Goal: Transaction & Acquisition: Purchase product/service

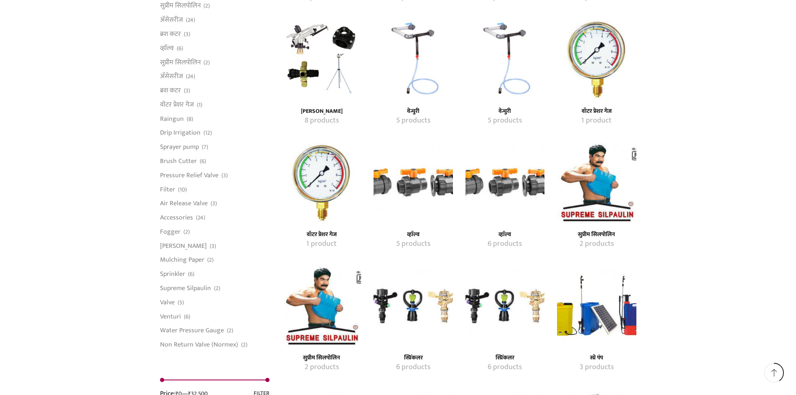
scroll to position [836, 0]
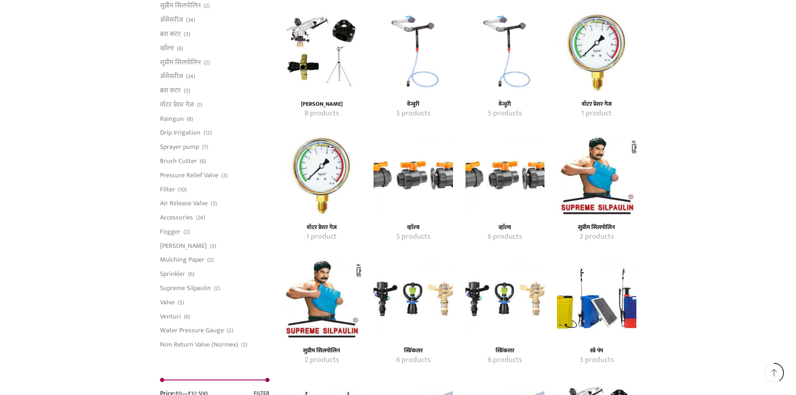
click at [405, 296] on img "Visit product category स्प्रिंकलर" at bounding box center [413, 298] width 79 height 79
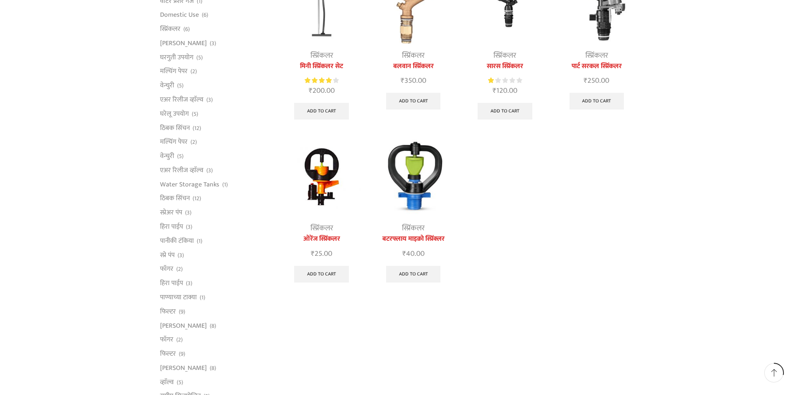
scroll to position [167, 0]
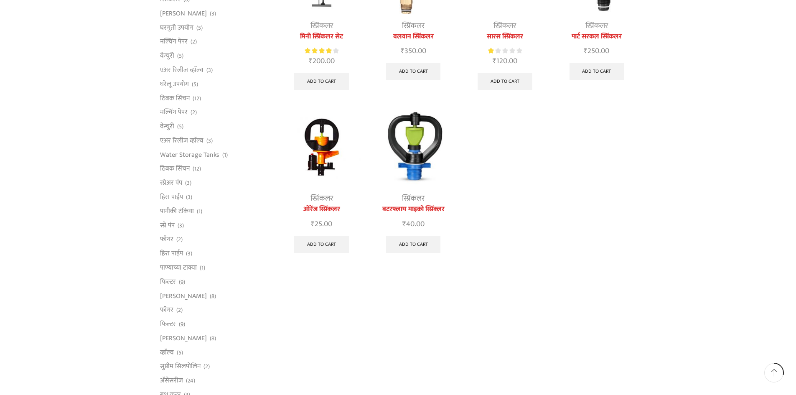
click at [412, 163] on img at bounding box center [413, 146] width 79 height 79
click at [416, 132] on img at bounding box center [413, 146] width 79 height 79
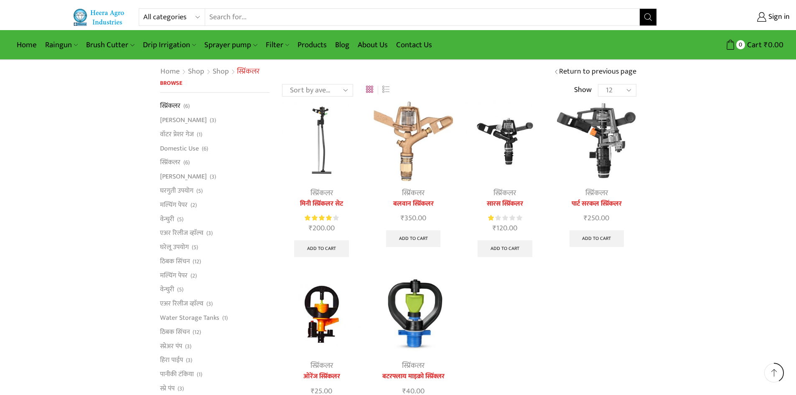
scroll to position [238, 0]
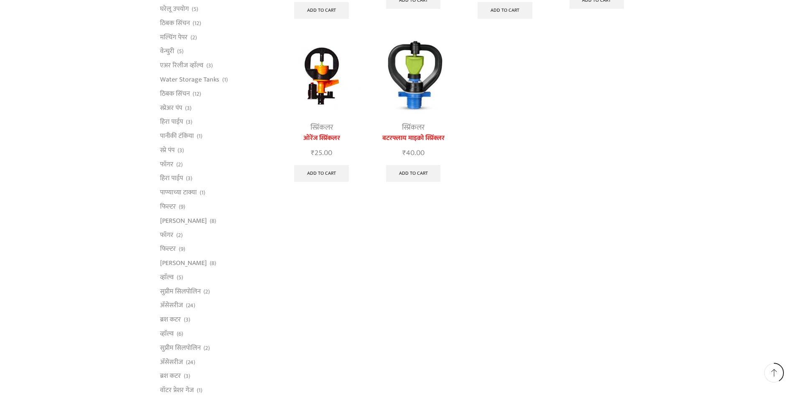
click at [327, 79] on img at bounding box center [321, 75] width 79 height 79
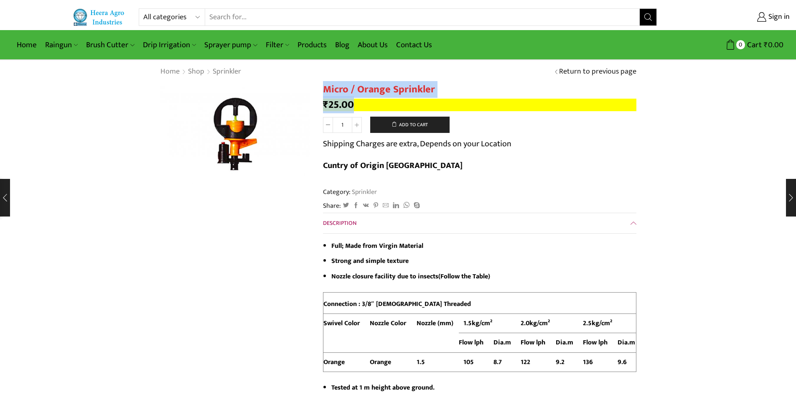
drag, startPoint x: 354, startPoint y: 103, endPoint x: 322, endPoint y: 89, distance: 34.9
click at [325, 90] on h1 "Micro / Orange Sprinkler" at bounding box center [479, 90] width 313 height 12
drag, startPoint x: 324, startPoint y: 89, endPoint x: 360, endPoint y: 108, distance: 40.6
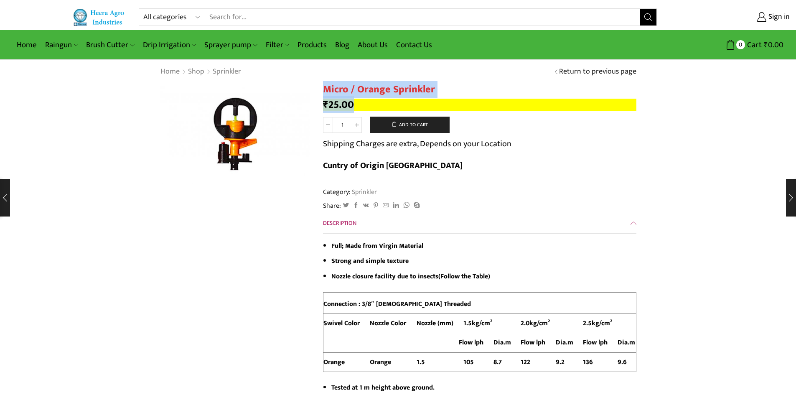
click at [362, 104] on p "₹ 25.00" at bounding box center [479, 105] width 313 height 13
drag, startPoint x: 353, startPoint y: 104, endPoint x: 320, endPoint y: 89, distance: 36.1
click at [328, 93] on h1 "Micro / Orange Sprinkler" at bounding box center [479, 90] width 313 height 12
drag, startPoint x: 325, startPoint y: 91, endPoint x: 356, endPoint y: 105, distance: 34.0
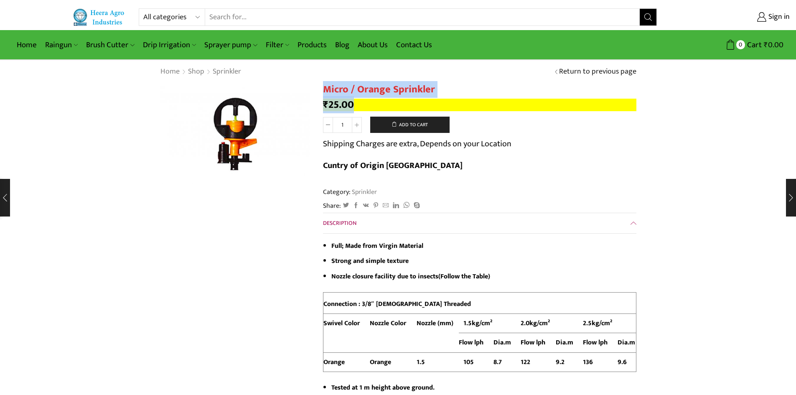
click at [359, 104] on p "₹ 25.00" at bounding box center [479, 105] width 313 height 13
click at [350, 104] on bdi "₹ 25.00" at bounding box center [338, 104] width 31 height 17
drag, startPoint x: 354, startPoint y: 104, endPoint x: 325, endPoint y: 89, distance: 32.1
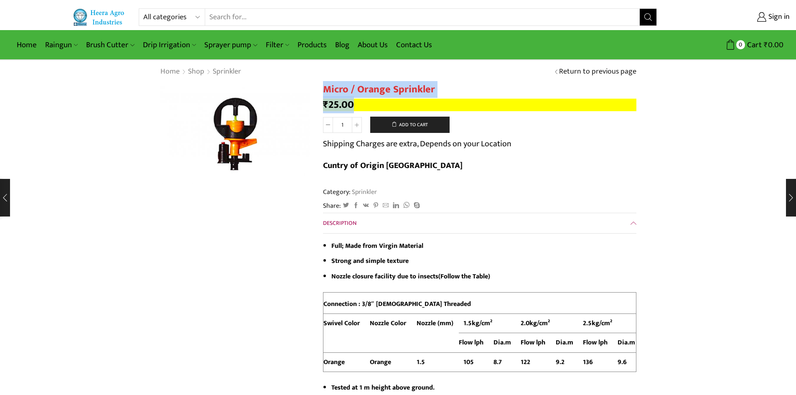
click at [325, 89] on h1 "Micro / Orange Sprinkler" at bounding box center [479, 90] width 313 height 12
drag, startPoint x: 336, startPoint y: 94, endPoint x: 368, endPoint y: 111, distance: 36.7
click at [367, 105] on p "₹ 25.00" at bounding box center [479, 105] width 313 height 13
drag, startPoint x: 362, startPoint y: 101, endPoint x: 326, endPoint y: 92, distance: 37.8
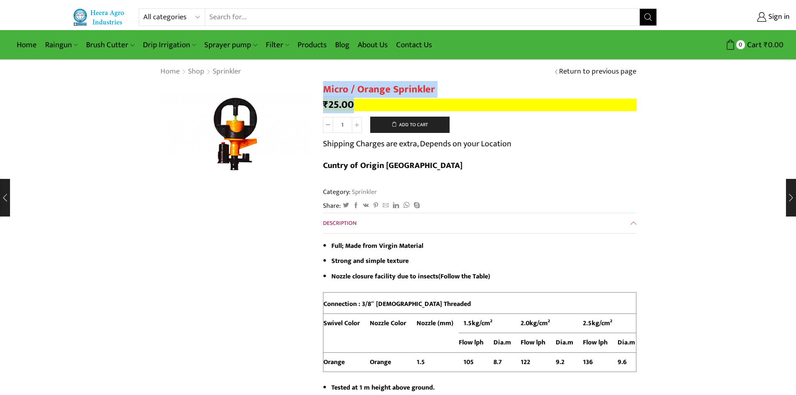
click at [327, 92] on h1 "Micro / Orange Sprinkler" at bounding box center [479, 90] width 313 height 12
drag, startPoint x: 324, startPoint y: 90, endPoint x: 466, endPoint y: 86, distance: 141.8
click at [466, 86] on h1 "Micro / Orange Sprinkler" at bounding box center [479, 90] width 313 height 12
click at [464, 87] on h1 "Micro / Orange Sprinkler" at bounding box center [479, 90] width 313 height 12
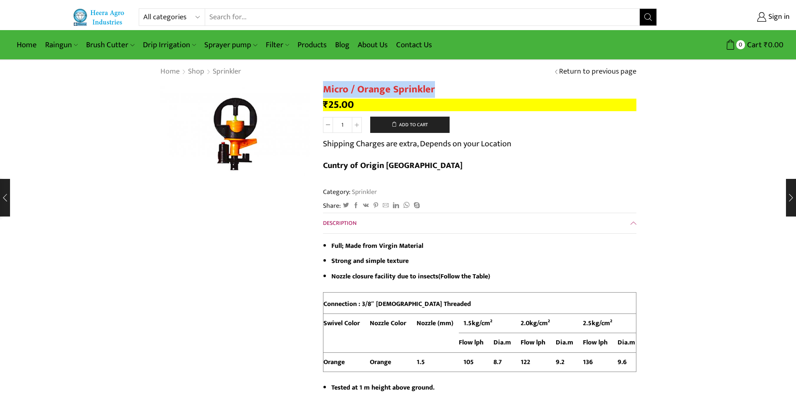
drag, startPoint x: 436, startPoint y: 89, endPoint x: 325, endPoint y: 91, distance: 110.8
click at [325, 91] on h1 "Micro / Orange Sprinkler" at bounding box center [479, 90] width 313 height 12
click at [331, 91] on h1 "Micro / Orange Sprinkler" at bounding box center [479, 90] width 313 height 12
drag, startPoint x: 325, startPoint y: 89, endPoint x: 531, endPoint y: 85, distance: 206.5
click at [531, 85] on h1 "Micro / Orange Sprinkler" at bounding box center [479, 90] width 313 height 12
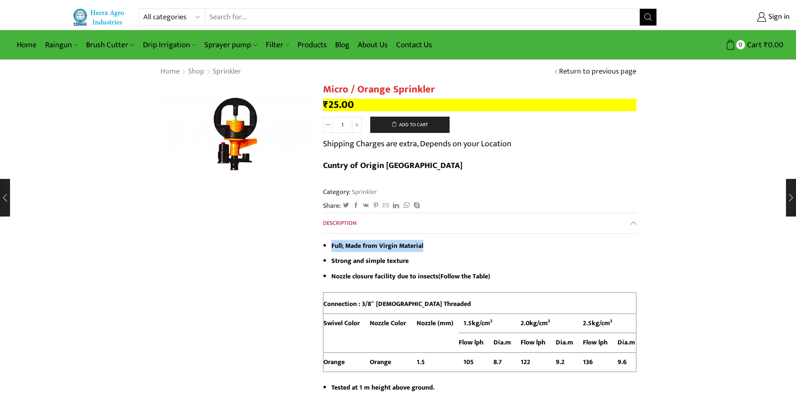
drag, startPoint x: 439, startPoint y: 226, endPoint x: 331, endPoint y: 214, distance: 109.0
click at [331, 233] on div "Full; Made from Virgin Material Strong and simple texture Nozzle closure facili…" at bounding box center [479, 313] width 313 height 160
click at [469, 240] on li "Full; Made from Virgin Material" at bounding box center [483, 246] width 305 height 12
drag, startPoint x: 447, startPoint y: 222, endPoint x: 331, endPoint y: 221, distance: 116.6
click at [331, 240] on ul "Full; Made from Virgin Material Strong and simple texture Nozzle closure facili…" at bounding box center [479, 261] width 313 height 43
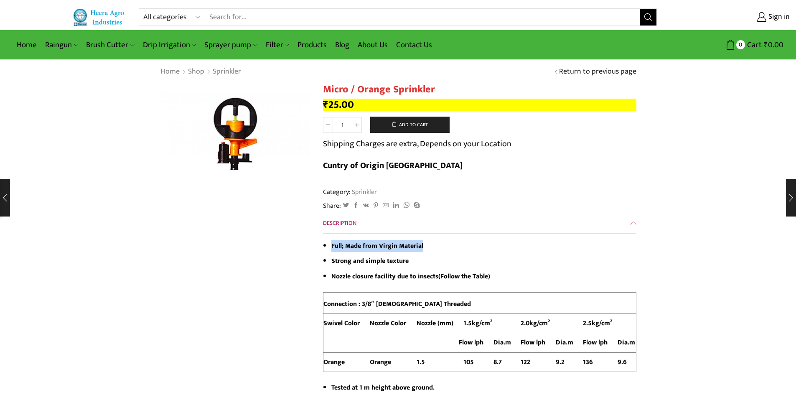
drag, startPoint x: 453, startPoint y: 222, endPoint x: 444, endPoint y: 222, distance: 8.4
click at [453, 240] on li "Full; Made from Virgin Material" at bounding box center [483, 246] width 305 height 12
click at [438, 240] on li "Full; Made from Virgin Material" at bounding box center [483, 246] width 305 height 12
drag, startPoint x: 428, startPoint y: 222, endPoint x: 331, endPoint y: 205, distance: 98.4
click at [331, 240] on li "Full; Made from Virgin Material" at bounding box center [483, 246] width 305 height 12
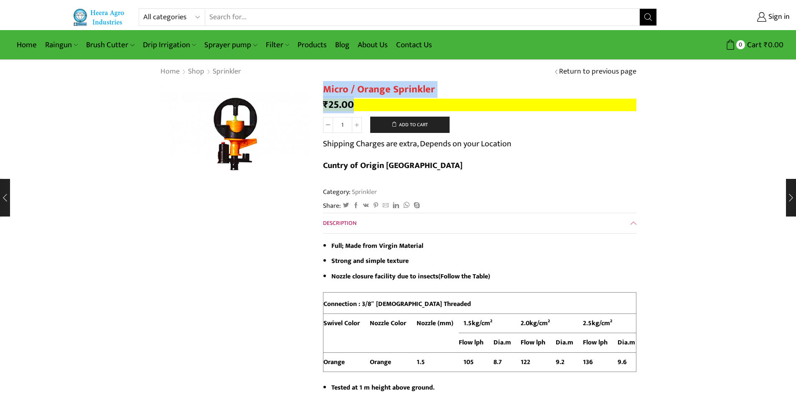
drag, startPoint x: 352, startPoint y: 102, endPoint x: 415, endPoint y: 1, distance: 119.8
click at [435, 87] on h1 "Micro / Orange Sprinkler" at bounding box center [479, 90] width 313 height 12
drag, startPoint x: 432, startPoint y: 88, endPoint x: 324, endPoint y: 88, distance: 107.4
click at [324, 88] on h1 "Micro / Orange Sprinkler" at bounding box center [479, 90] width 313 height 12
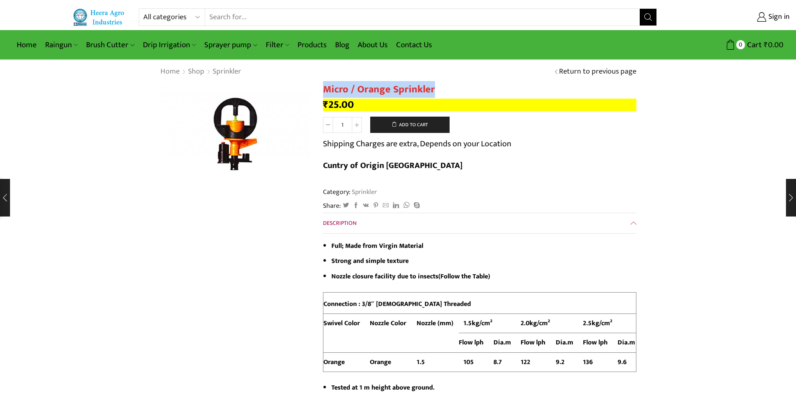
click at [334, 88] on h1 "Micro / Orange Sprinkler" at bounding box center [479, 90] width 313 height 12
drag, startPoint x: 324, startPoint y: 89, endPoint x: 431, endPoint y: 89, distance: 107.4
click at [431, 89] on h1 "Micro / Orange Sprinkler" at bounding box center [479, 90] width 313 height 12
drag, startPoint x: 433, startPoint y: 90, endPoint x: 324, endPoint y: 89, distance: 108.3
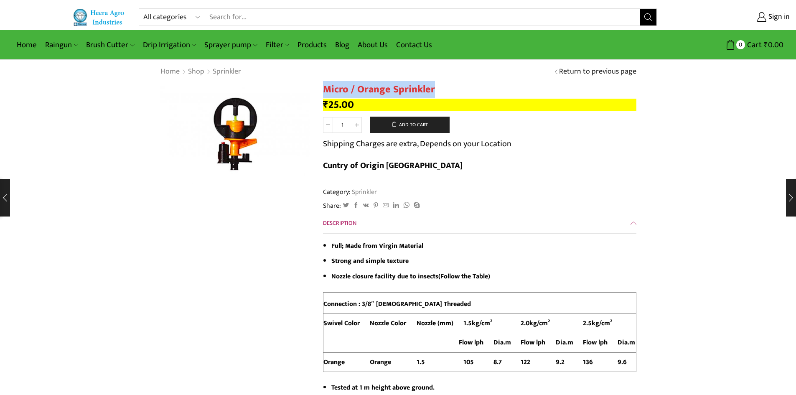
click at [324, 89] on h1 "Micro / Orange Sprinkler" at bounding box center [479, 90] width 313 height 12
click at [333, 91] on h1 "Micro / Orange Sprinkler" at bounding box center [479, 90] width 313 height 12
drag, startPoint x: 323, startPoint y: 89, endPoint x: 434, endPoint y: 90, distance: 111.2
click at [434, 90] on h1 "Micro / Orange Sprinkler" at bounding box center [479, 90] width 313 height 12
click at [440, 91] on h1 "Micro / Orange Sprinkler" at bounding box center [479, 90] width 313 height 12
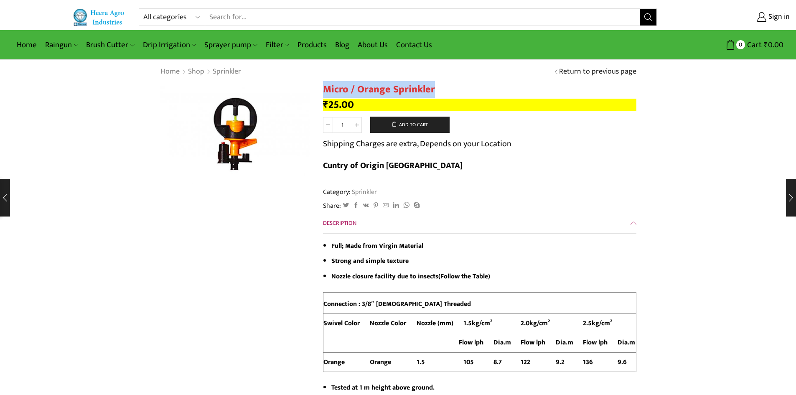
click at [432, 91] on h1 "Micro / Orange Sprinkler" at bounding box center [479, 90] width 313 height 12
drag, startPoint x: 431, startPoint y: 90, endPoint x: 325, endPoint y: 91, distance: 106.2
click at [325, 91] on h1 "Micro / Orange Sprinkler" at bounding box center [479, 90] width 313 height 12
click at [328, 91] on h1 "Micro / Orange Sprinkler" at bounding box center [479, 90] width 313 height 12
click at [324, 90] on h1 "Micro / Orange Sprinkler" at bounding box center [479, 90] width 313 height 12
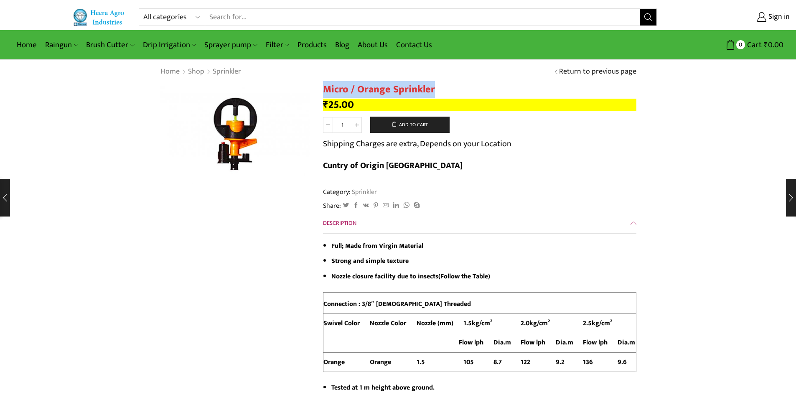
drag, startPoint x: 324, startPoint y: 89, endPoint x: 434, endPoint y: 87, distance: 110.0
click at [434, 87] on h1 "Micro / Orange Sprinkler" at bounding box center [479, 90] width 313 height 12
click at [440, 88] on h1 "Micro / Orange Sprinkler" at bounding box center [479, 90] width 313 height 12
click at [432, 89] on h1 "Micro / Orange Sprinkler" at bounding box center [479, 90] width 313 height 12
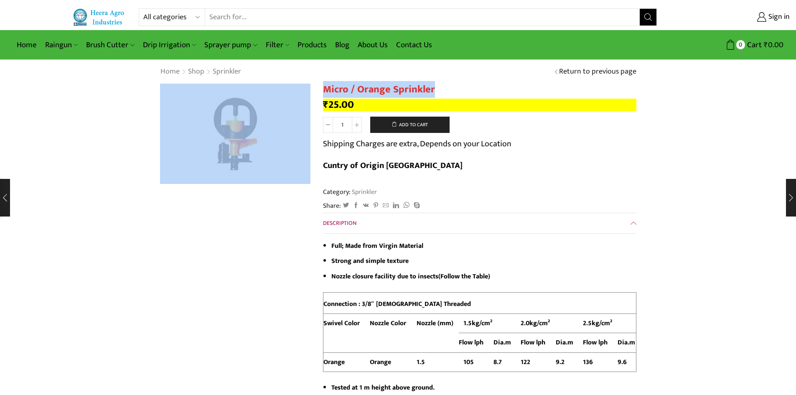
drag, startPoint x: 433, startPoint y: 89, endPoint x: 315, endPoint y: 87, distance: 118.3
click at [323, 88] on h1 "Micro / Orange Sprinkler" at bounding box center [479, 90] width 313 height 12
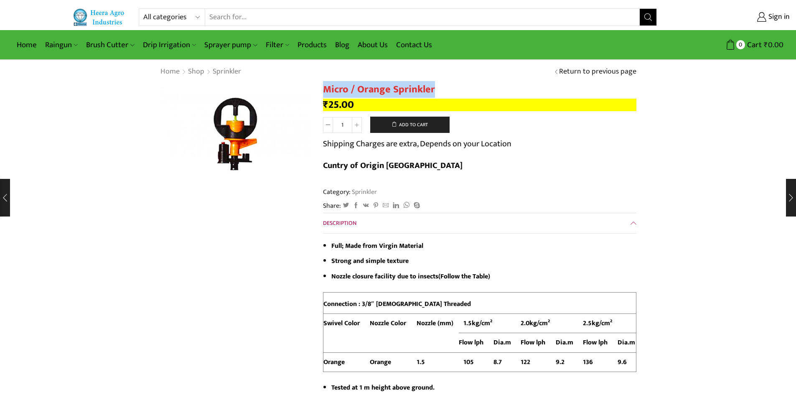
drag, startPoint x: 324, startPoint y: 89, endPoint x: 445, endPoint y: 91, distance: 120.8
click at [445, 91] on h1 "Micro / Orange Sprinkler" at bounding box center [479, 90] width 313 height 12
click at [442, 92] on h1 "Micro / Orange Sprinkler" at bounding box center [479, 90] width 313 height 12
drag, startPoint x: 432, startPoint y: 90, endPoint x: 324, endPoint y: 91, distance: 107.8
click at [324, 91] on h1 "Micro / Orange Sprinkler" at bounding box center [479, 90] width 313 height 12
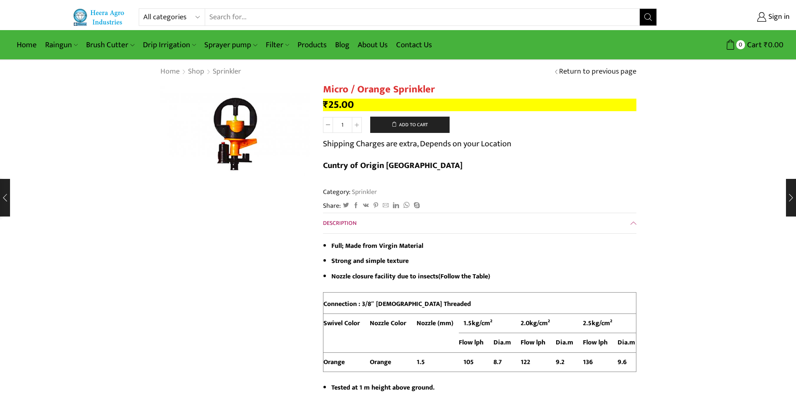
click at [538, 240] on ul "Full; Made from Virgin Material Strong and simple texture Nozzle closure facili…" at bounding box center [479, 261] width 313 height 43
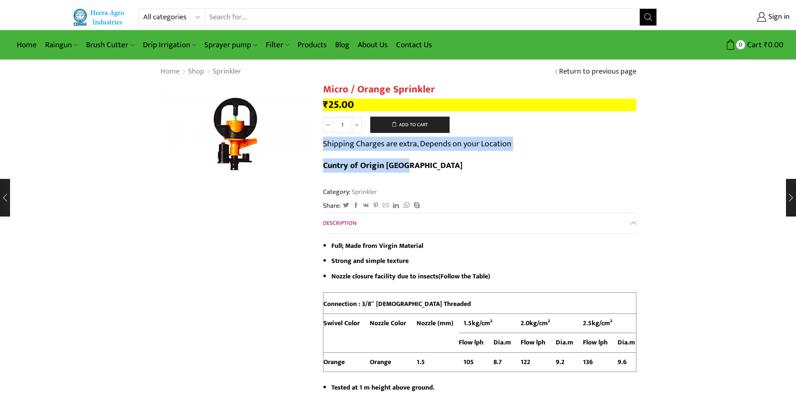
drag, startPoint x: 339, startPoint y: 147, endPoint x: 600, endPoint y: 155, distance: 260.9
click at [600, 155] on form "Micro / Orange Sprinkler quantity 1 Add to cart Shipping Charges are extra, Dep…" at bounding box center [479, 149] width 313 height 64
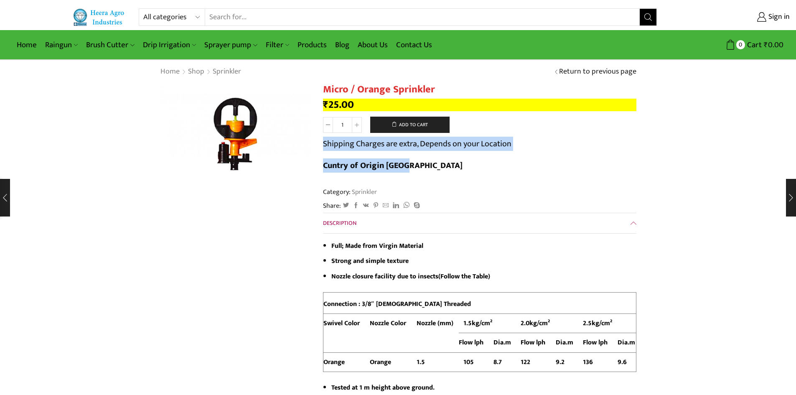
drag, startPoint x: 593, startPoint y: 141, endPoint x: 316, endPoint y: 139, distance: 277.1
click at [347, 147] on p "Shipping Charges are extra, Depends on your Location" at bounding box center [417, 143] width 188 height 13
drag, startPoint x: 324, startPoint y: 145, endPoint x: 594, endPoint y: 150, distance: 270.1
click at [594, 150] on form "Micro / Orange Sprinkler quantity 1 Add to cart Shipping Charges are extra, Dep…" at bounding box center [479, 149] width 313 height 64
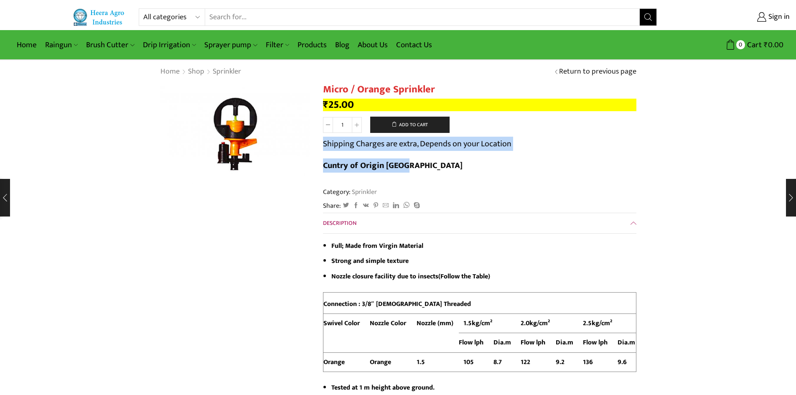
drag, startPoint x: 323, startPoint y: 145, endPoint x: 595, endPoint y: 146, distance: 272.1
click at [595, 146] on form "Micro / Orange Sprinkler quantity 1 Add to cart Shipping Charges are extra, Dep…" at bounding box center [479, 149] width 313 height 64
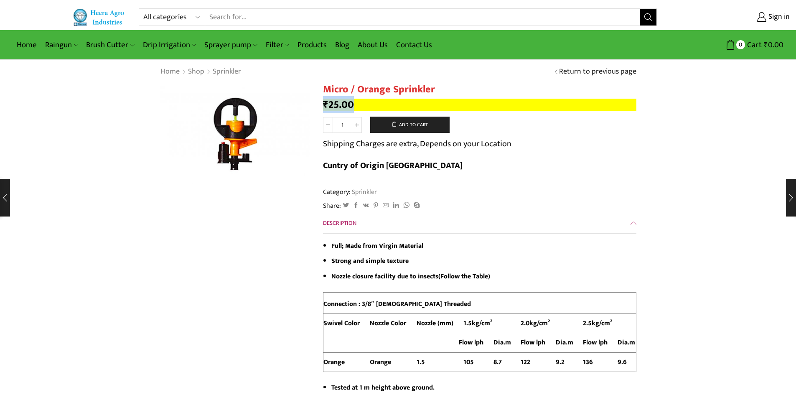
drag, startPoint x: 351, startPoint y: 102, endPoint x: 322, endPoint y: 104, distance: 29.4
